Goal: Task Accomplishment & Management: Use online tool/utility

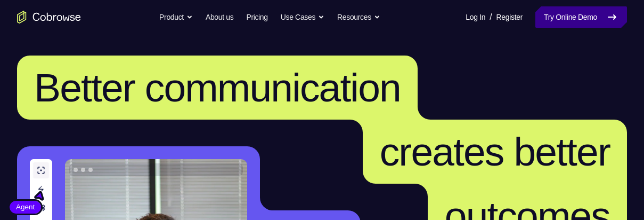
click at [561, 19] on link "Try Online Demo" at bounding box center [582, 16] width 92 height 21
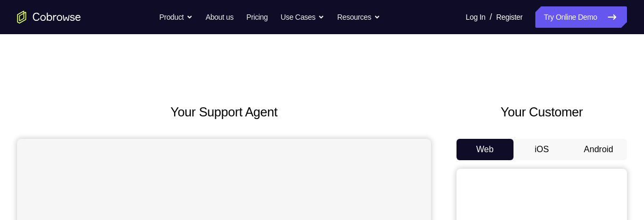
click at [600, 156] on button "Android" at bounding box center [598, 149] width 57 height 21
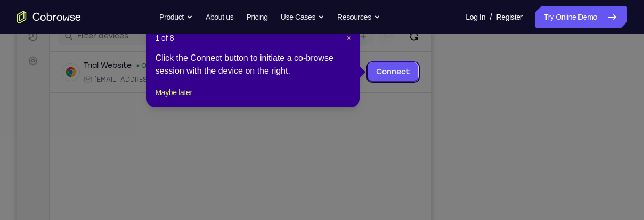
scroll to position [143, 0]
click at [165, 98] on button "Maybe later" at bounding box center [173, 91] width 37 height 13
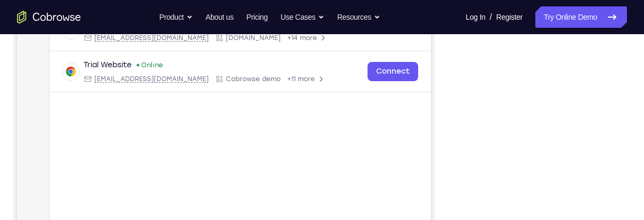
scroll to position [219, 0]
